Goal: Task Accomplishment & Management: Complete application form

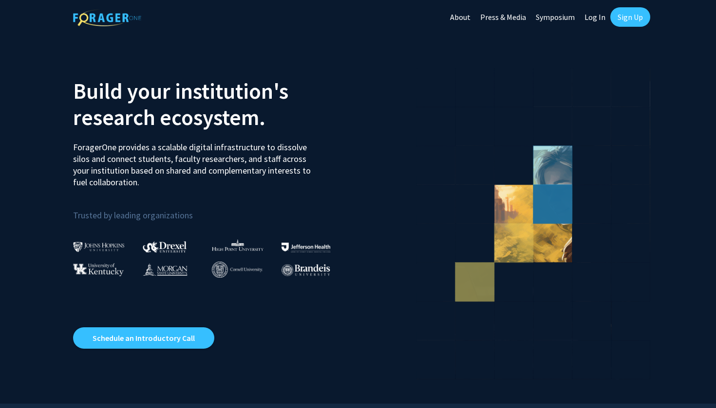
click at [626, 22] on link "Sign Up" at bounding box center [630, 16] width 40 height 19
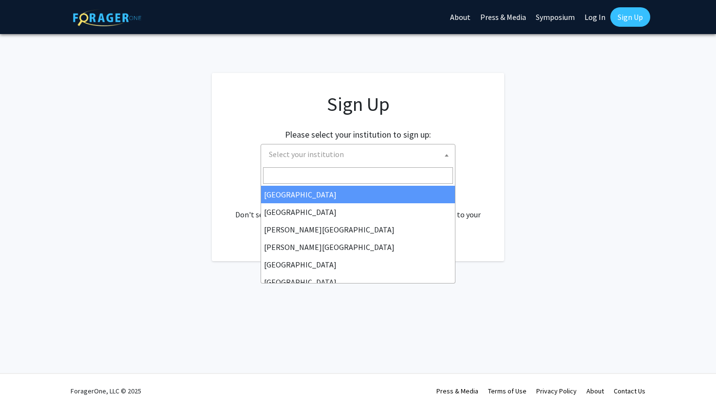
click at [436, 153] on span "Select your institution" at bounding box center [360, 155] width 190 height 20
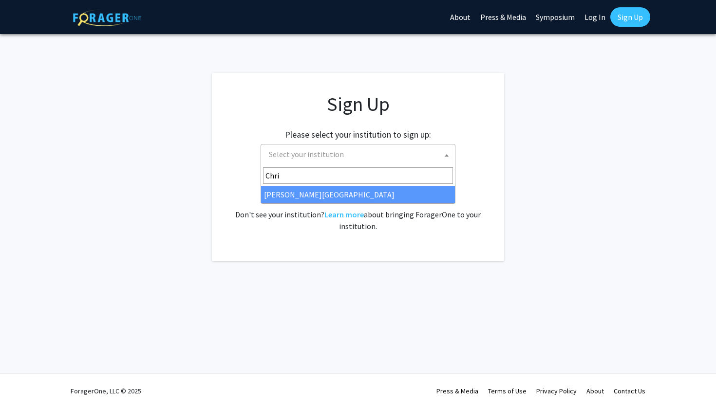
type input "Chri"
select select "5"
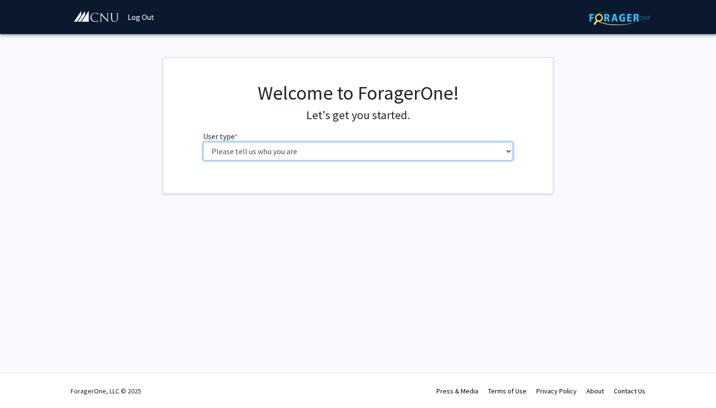
select select "1: undergrad"
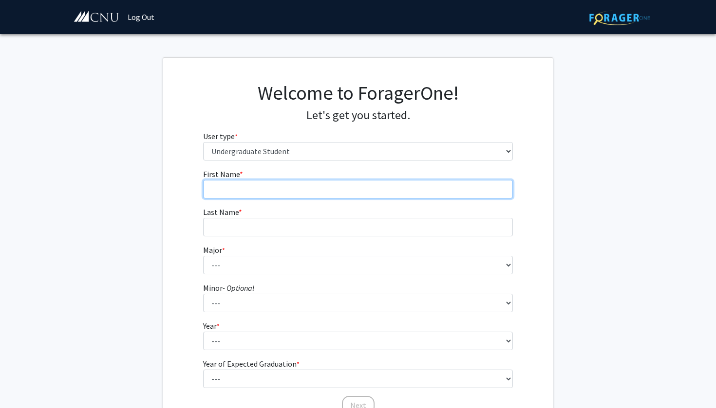
click at [282, 191] on input "First Name * required" at bounding box center [358, 189] width 310 height 19
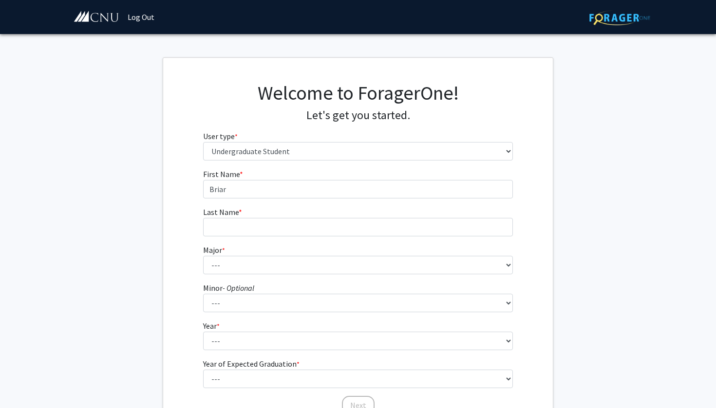
type input "Briar"
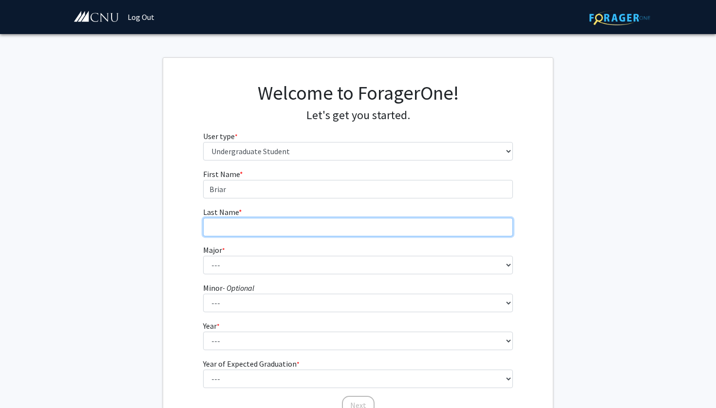
click at [242, 230] on input "Last Name * required" at bounding box center [358, 227] width 310 height 19
type input "Bond"
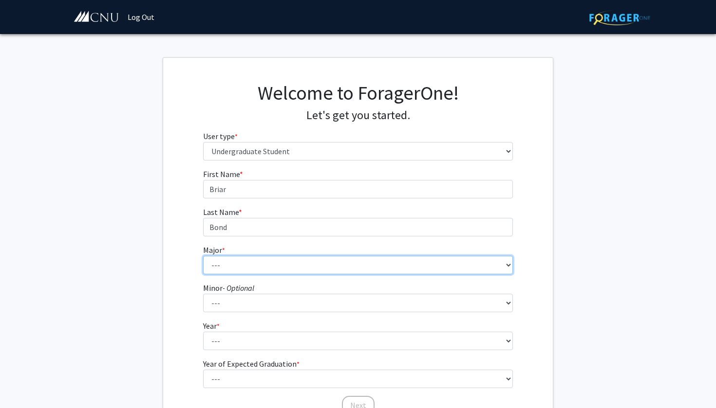
select select "5: 616"
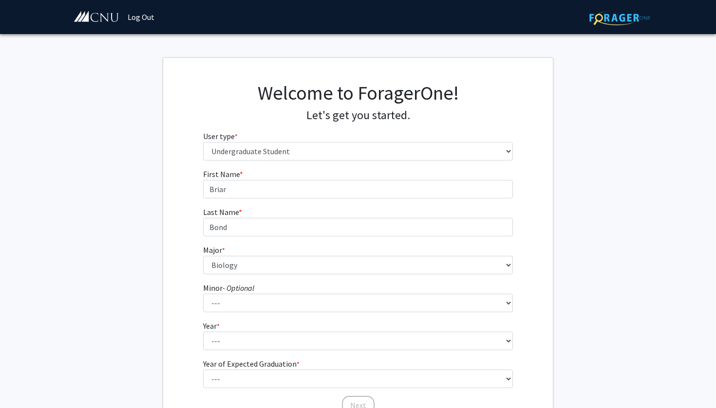
drag, startPoint x: 715, startPoint y: 209, endPoint x: 715, endPoint y: 233, distance: 23.9
click at [715, 233] on fg-get-started "Welcome to ForagerOne! Let's get you started. User type * required Please tell …" at bounding box center [358, 249] width 716 height 384
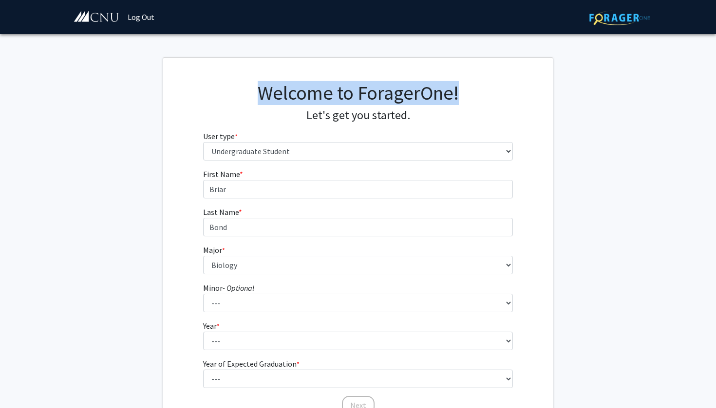
drag, startPoint x: 715, startPoint y: 62, endPoint x: 714, endPoint y: 85, distance: 22.9
click at [714, 85] on fg-get-started "Welcome to ForagerOne! Let's get you started. User type * required Please tell …" at bounding box center [358, 249] width 716 height 384
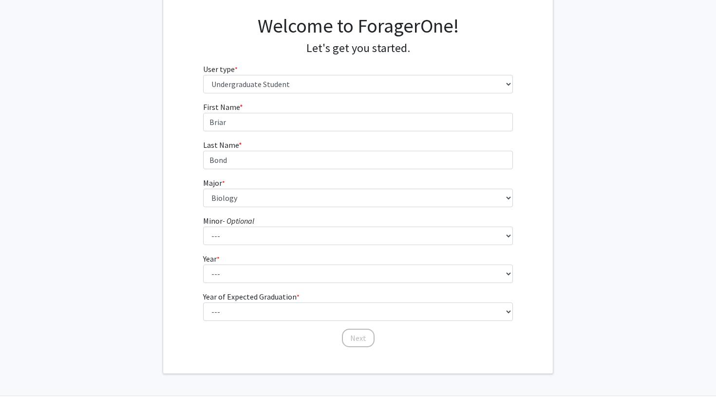
scroll to position [69, 0]
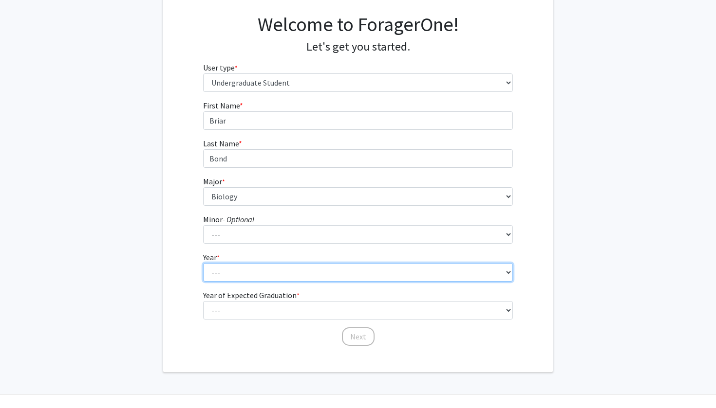
select select "1: first-year"
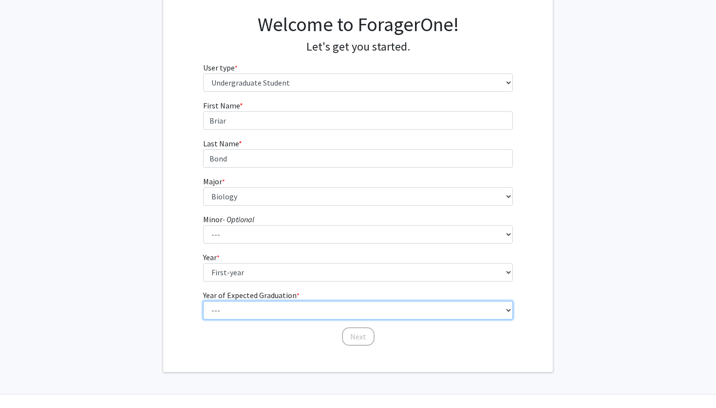
select select "5: 2029"
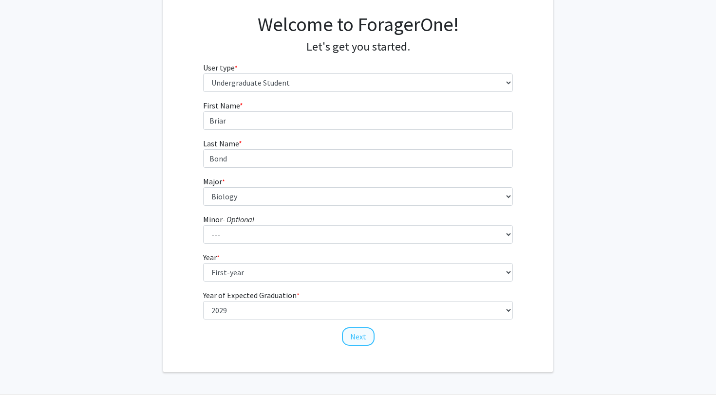
click at [357, 340] on button "Next" at bounding box center [358, 337] width 33 height 19
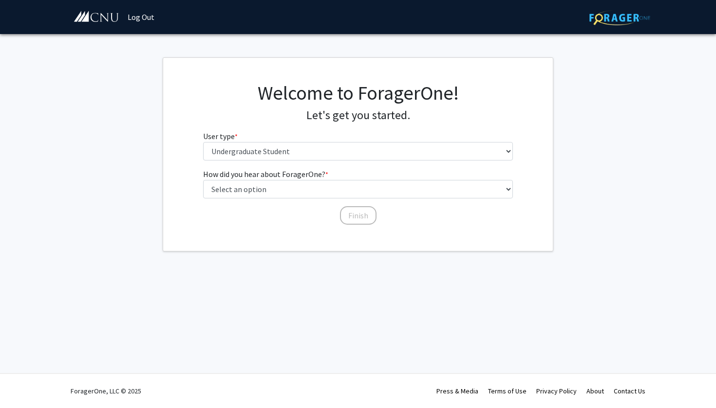
scroll to position [0, 0]
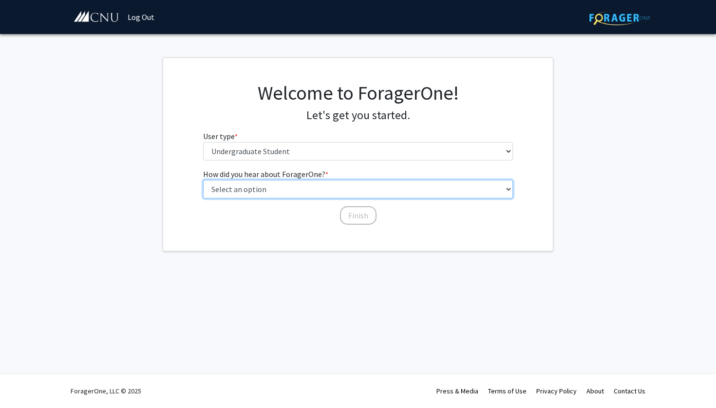
select select "2: faculty_recommendation"
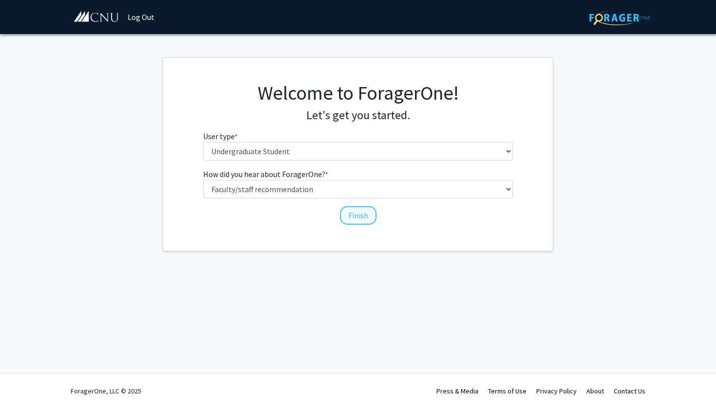
click at [358, 213] on button "Finish" at bounding box center [358, 215] width 37 height 19
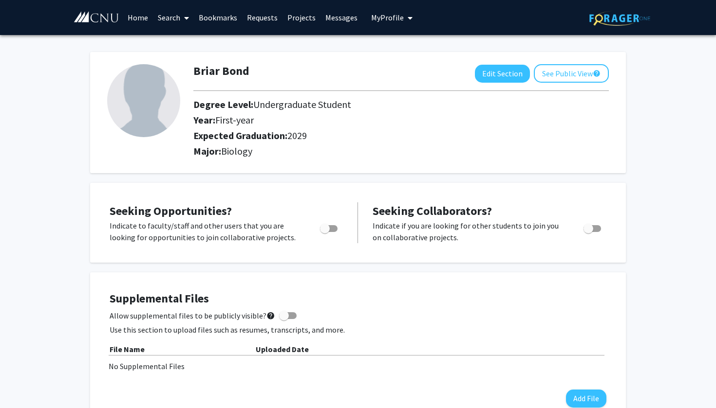
click at [322, 233] on span "Toggle" at bounding box center [325, 229] width 10 height 10
click at [324, 233] on input "Are you actively seeking opportunities?" at bounding box center [324, 232] width 0 height 0
checkbox input "true"
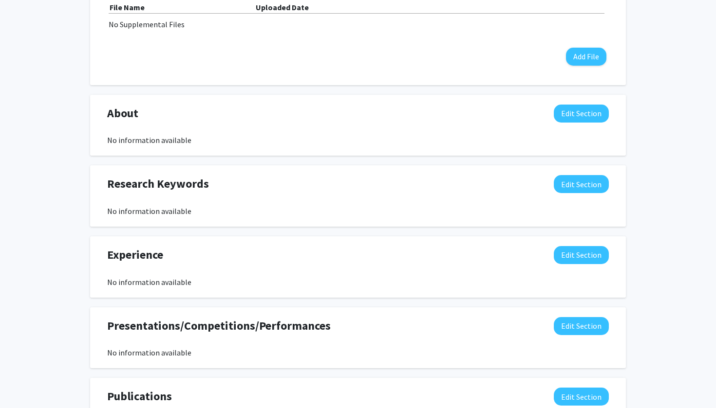
scroll to position [344, 0]
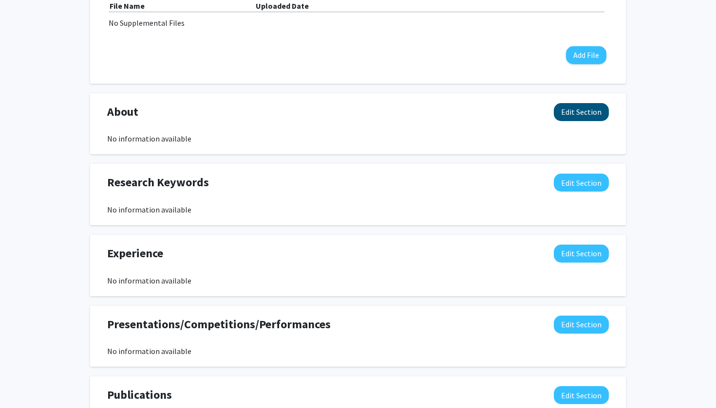
click at [588, 120] on button "Edit Section" at bounding box center [581, 112] width 55 height 18
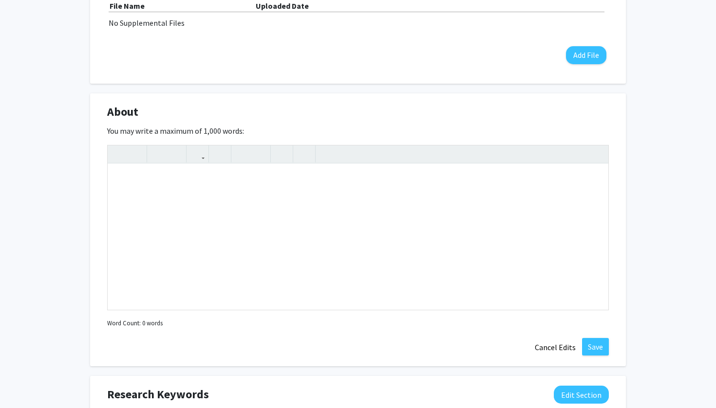
click at [645, 117] on div "Briar Bond Edit Section See Public View help Degree Level: Undergraduate Studen…" at bounding box center [358, 221] width 716 height 1061
click at [552, 353] on button "Cancel Edits" at bounding box center [555, 347] width 54 height 19
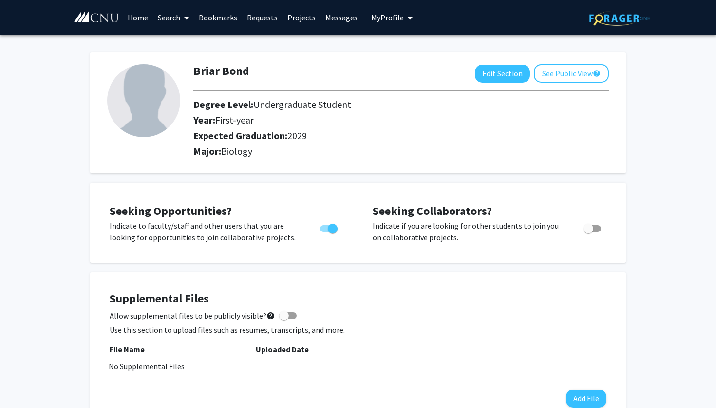
scroll to position [0, 0]
click at [574, 74] on button "See Public View help" at bounding box center [571, 73] width 75 height 19
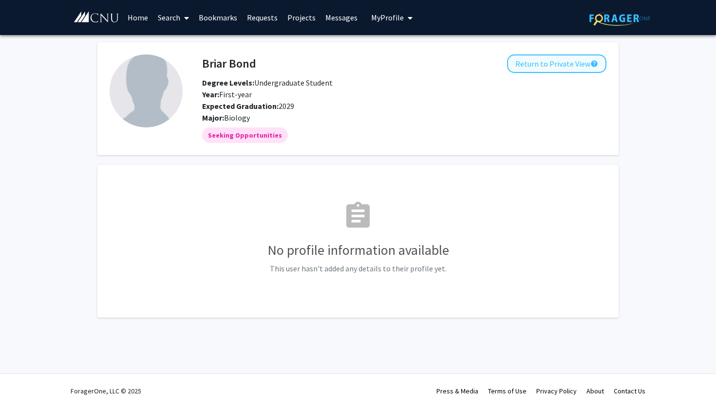
click at [557, 69] on button "Return to Private View help" at bounding box center [556, 64] width 99 height 19
